Goal: Information Seeking & Learning: Learn about a topic

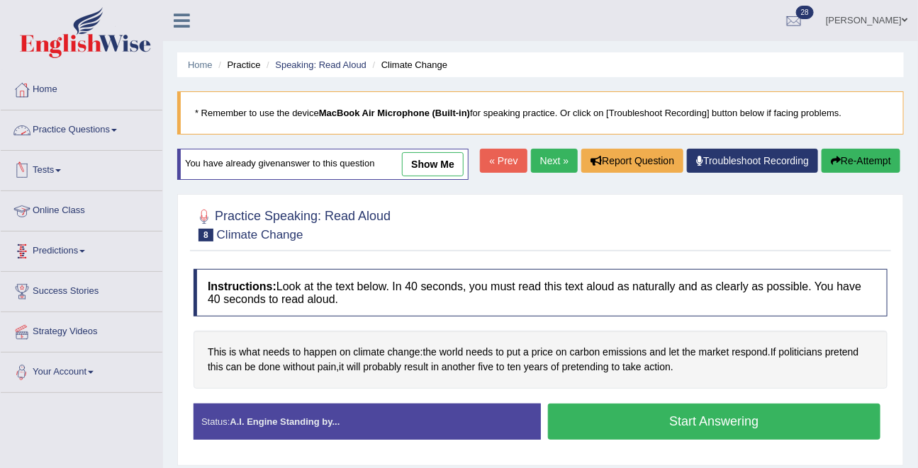
click at [60, 123] on link "Practice Questions" at bounding box center [82, 128] width 162 height 35
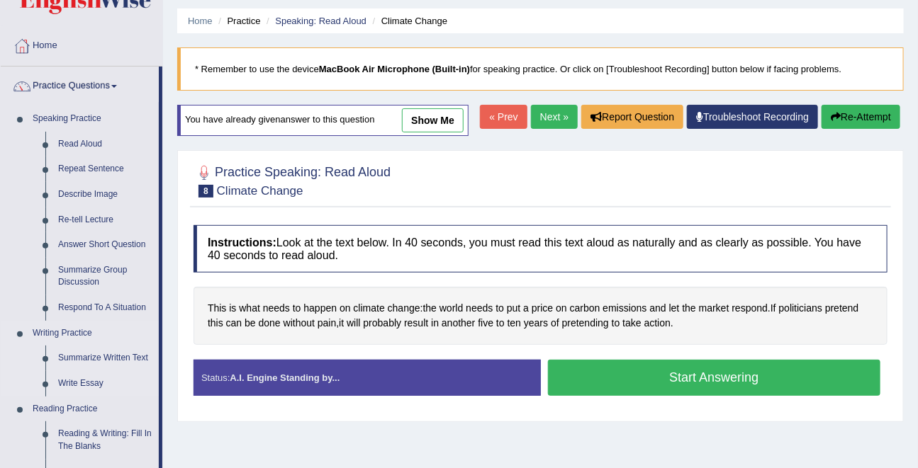
scroll to position [45, 0]
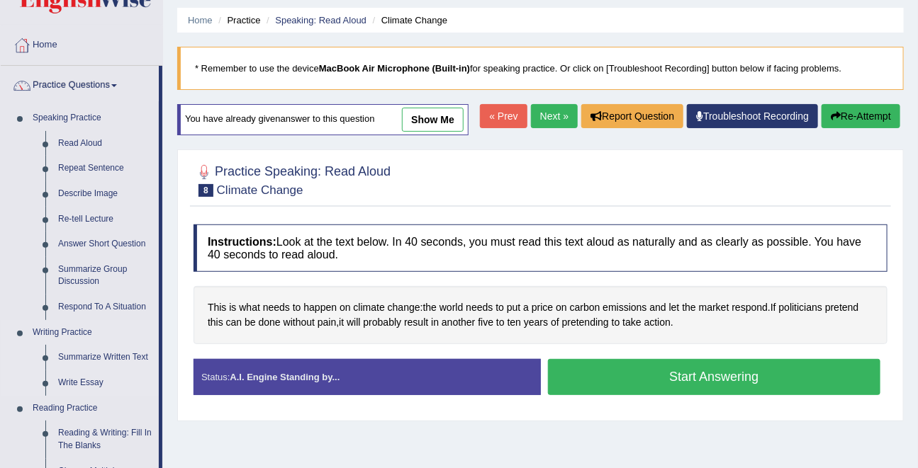
click at [65, 386] on link "Write Essay" at bounding box center [105, 384] width 107 height 26
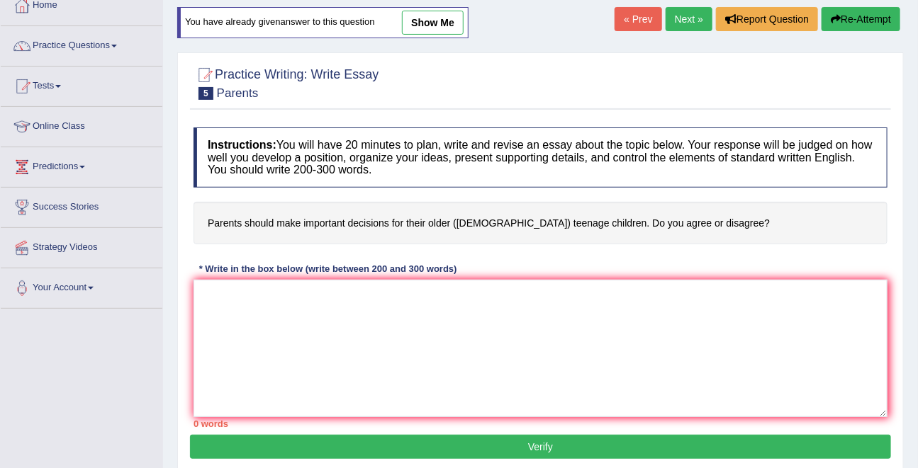
scroll to position [94, 0]
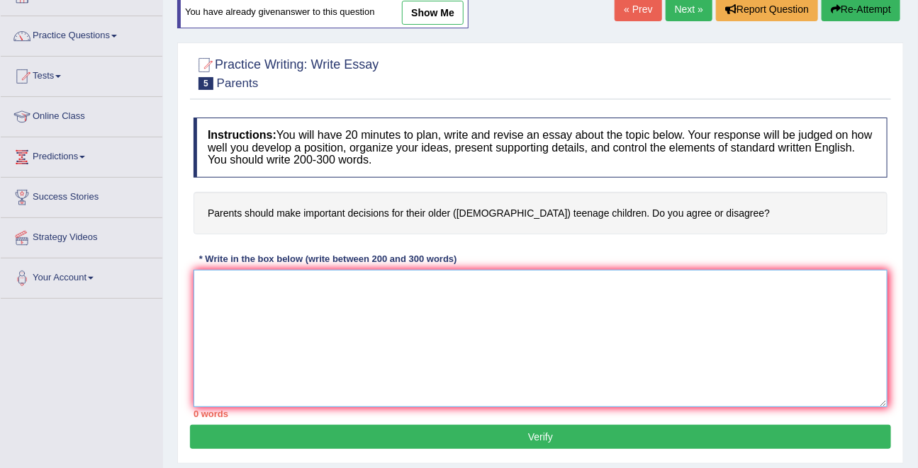
click at [255, 346] on textarea at bounding box center [540, 338] width 694 height 137
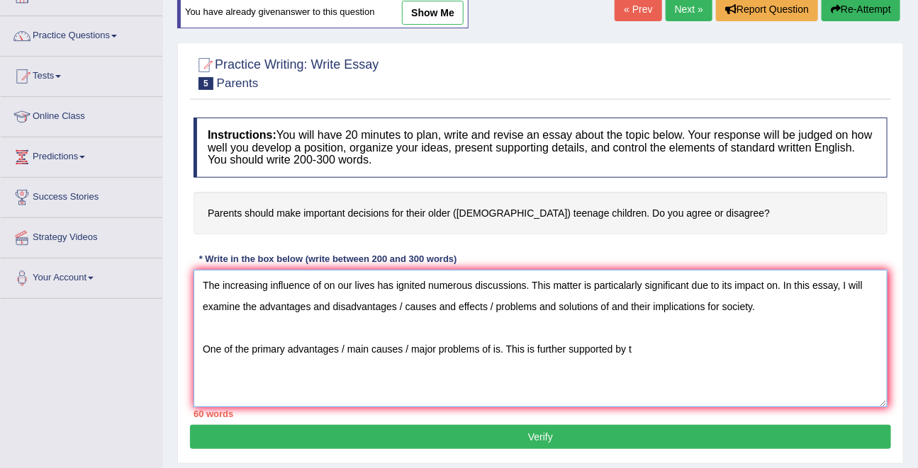
click at [647, 349] on textarea "The increasing influence of on our lives has ignited numerous discussions. This…" at bounding box center [540, 338] width 694 height 137
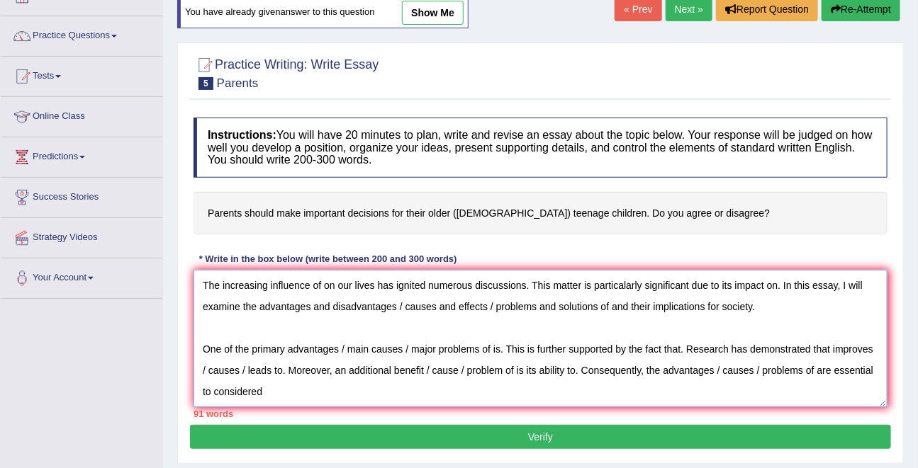
click at [271, 395] on textarea "The increasing influence of on our lives has ignited numerous discussions. This…" at bounding box center [540, 338] width 694 height 137
click at [349, 390] on textarea "The increasing influence of on our lives has ignited numerous discussions. This…" at bounding box center [540, 338] width 694 height 137
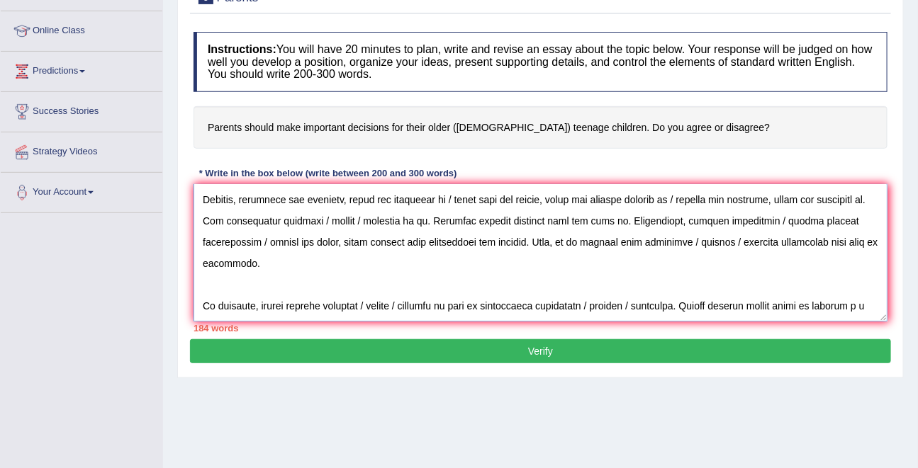
scroll to position [161, 0]
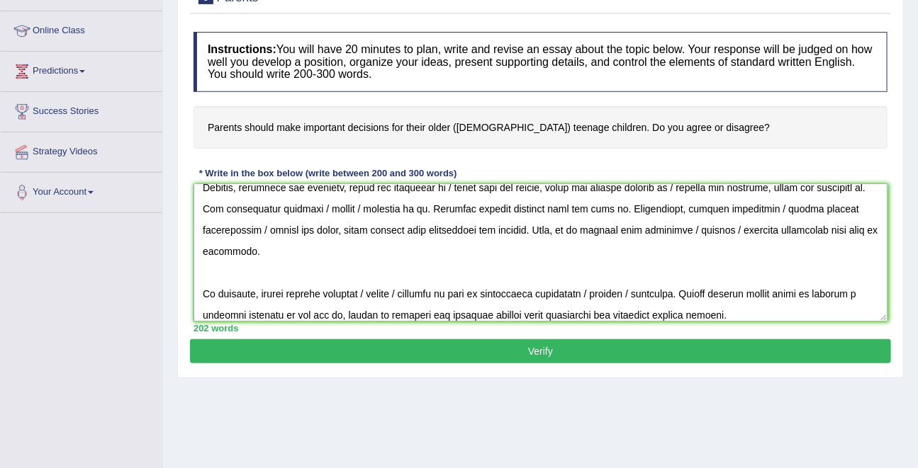
type textarea "The increasing influence of on our lives has ignited numerous discussions. This…"
